Goal: Transaction & Acquisition: Book appointment/travel/reservation

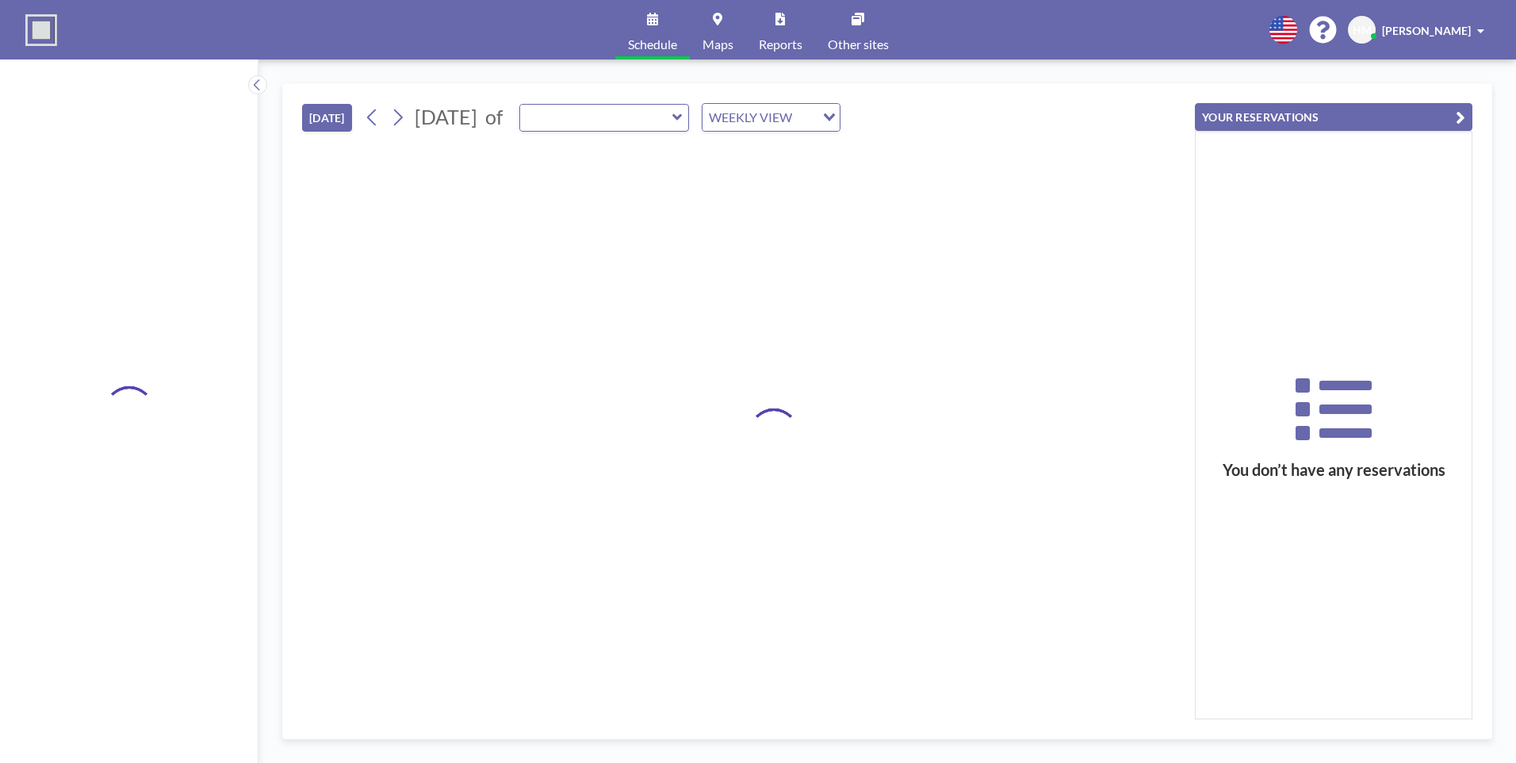
type input "Board Room"
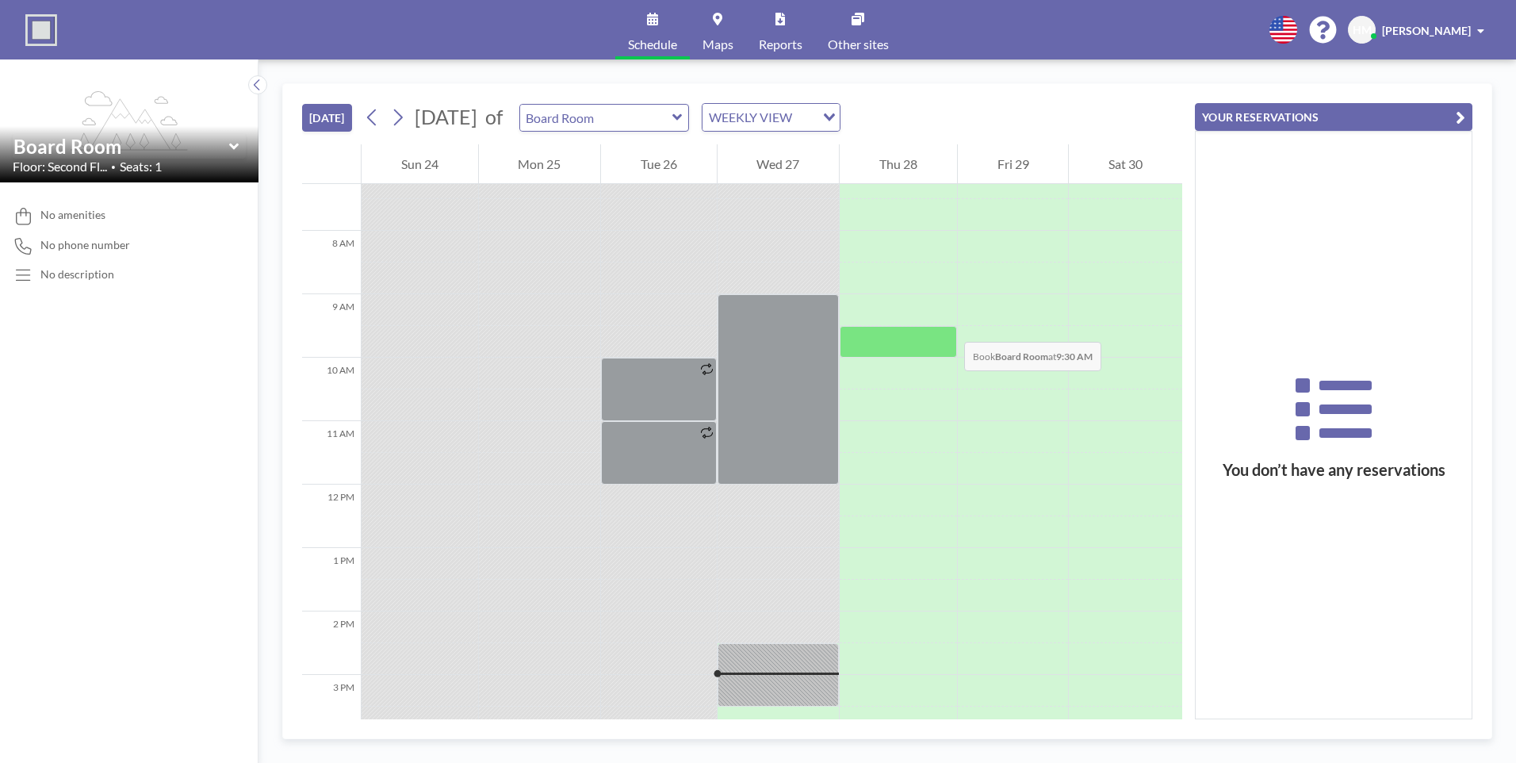
scroll to position [460, 0]
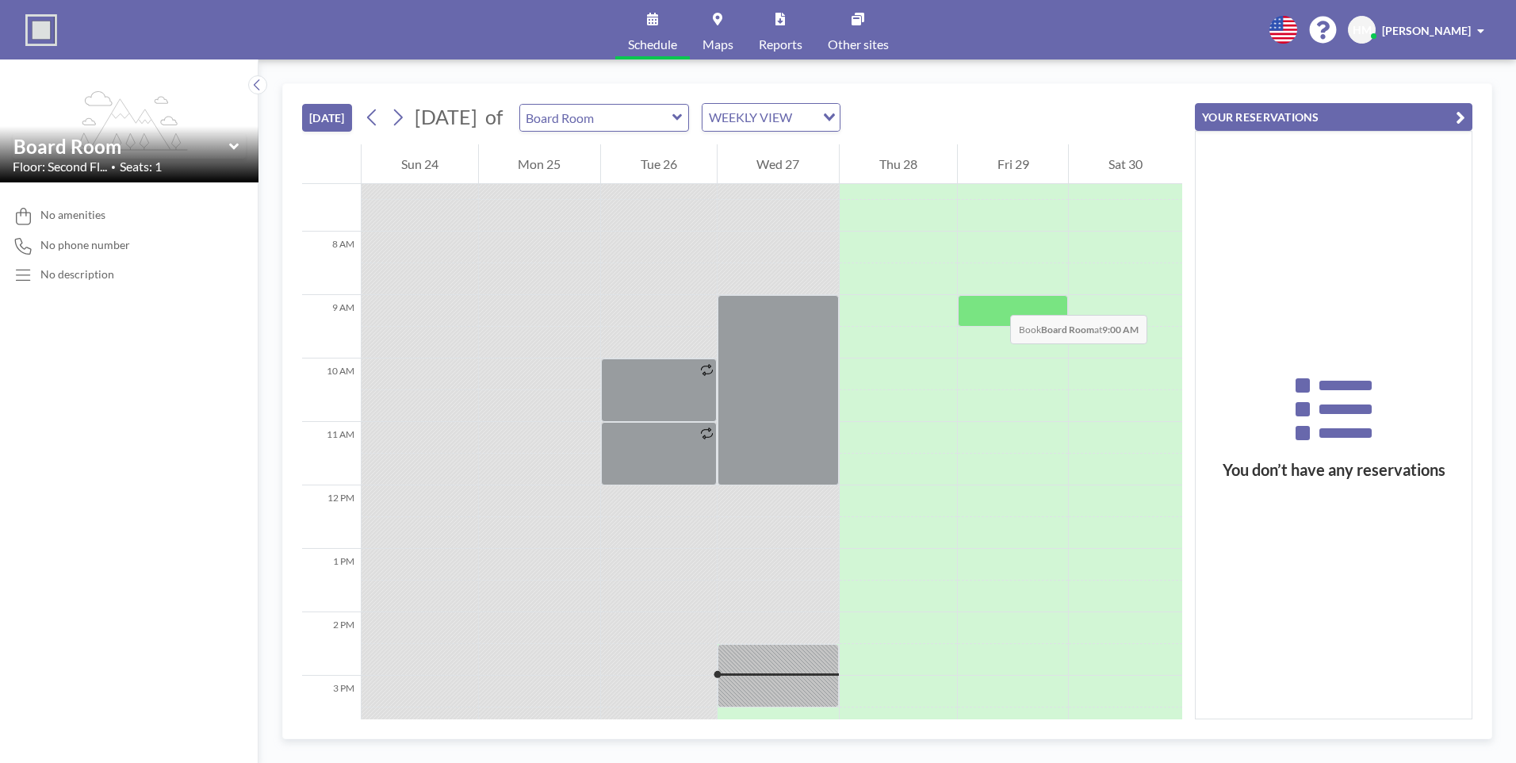
click at [994, 299] on div at bounding box center [1013, 311] width 111 height 32
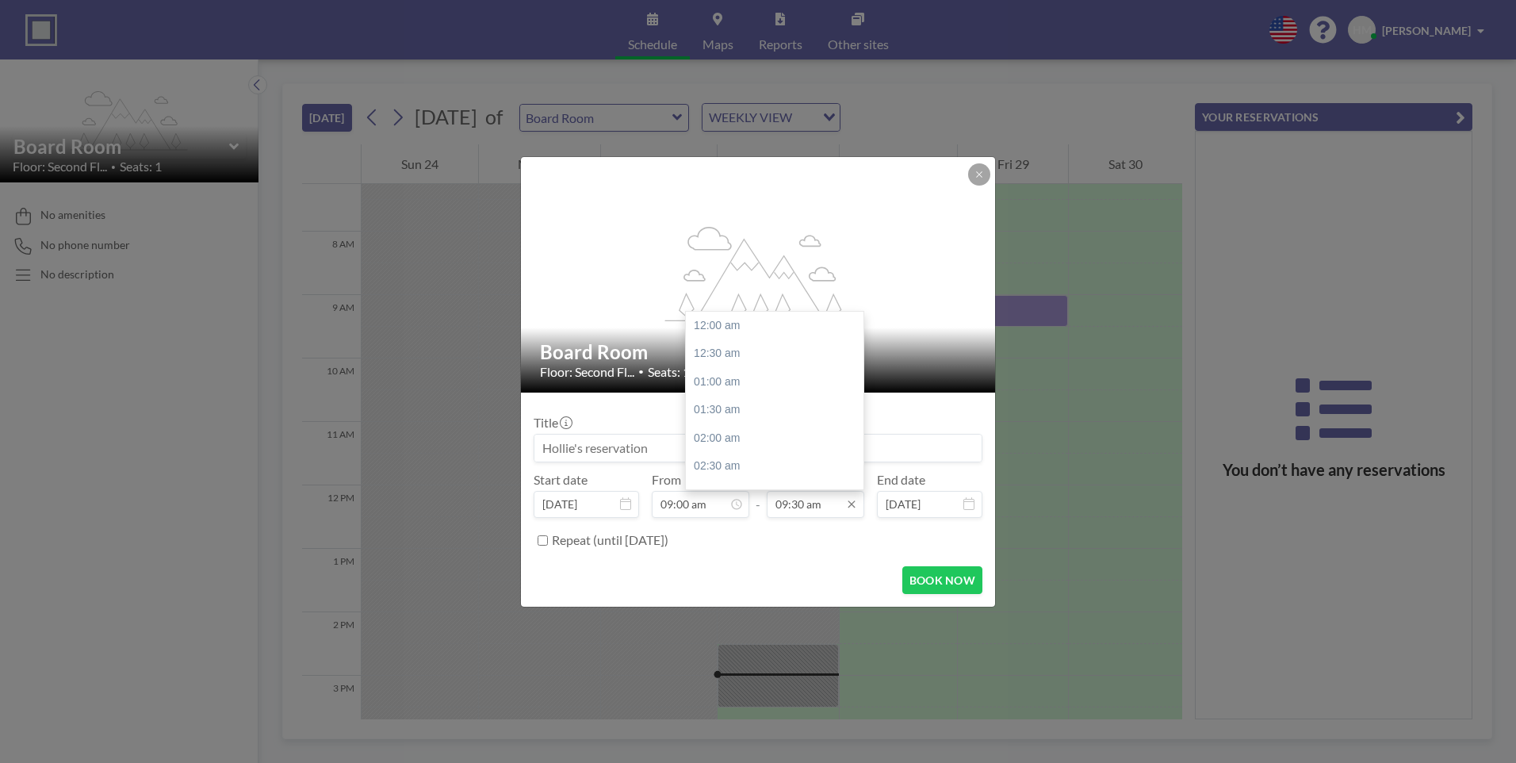
scroll to position [536, 0]
click at [717, 363] on div "10:00 am" at bounding box center [779, 353] width 186 height 29
type input "10:00 am"
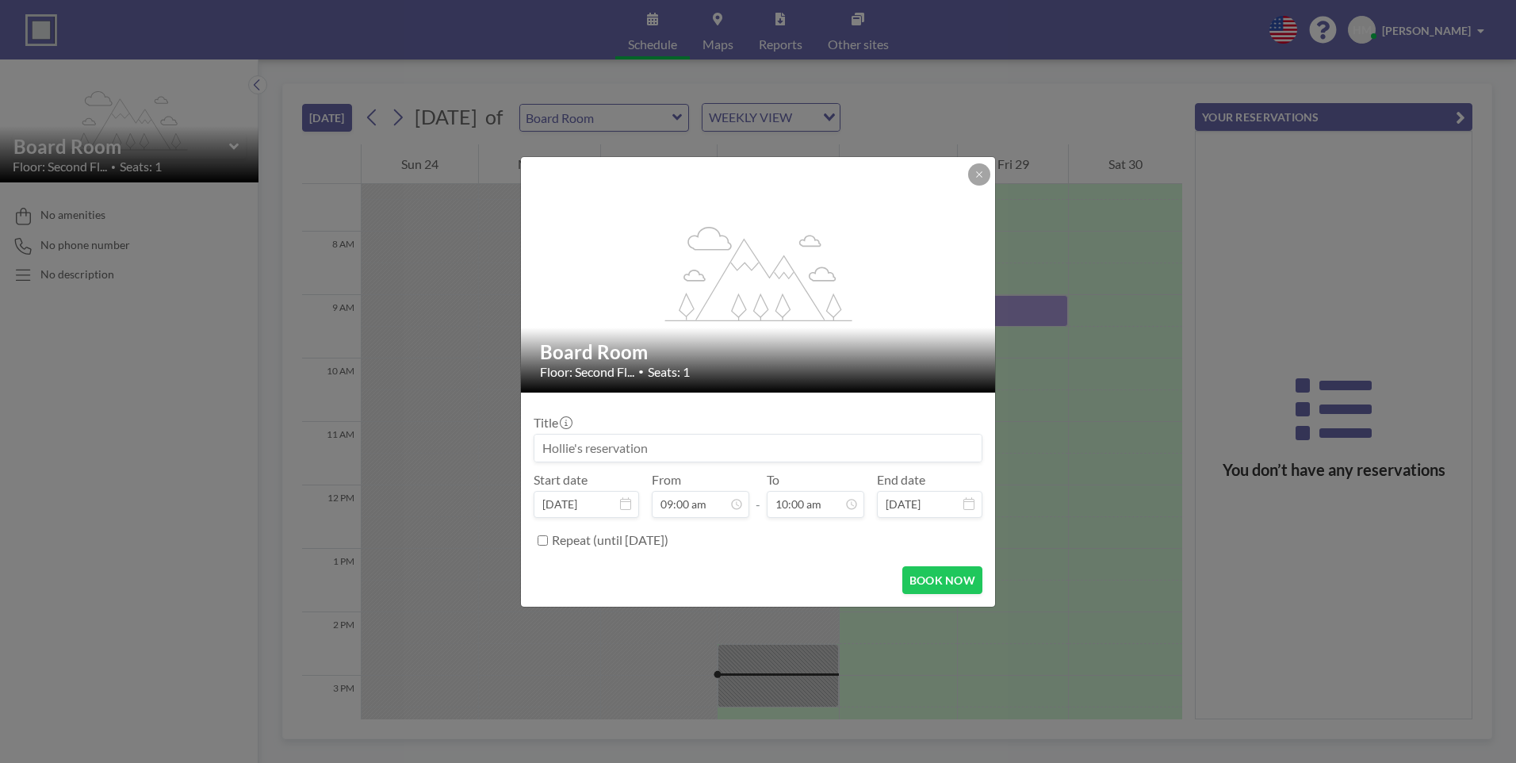
click at [722, 439] on input at bounding box center [757, 448] width 447 height 27
click at [712, 435] on input "Account" at bounding box center [757, 448] width 447 height 27
type input "Accounts Meeting"
click at [908, 588] on button "BOOK NOW" at bounding box center [942, 580] width 80 height 28
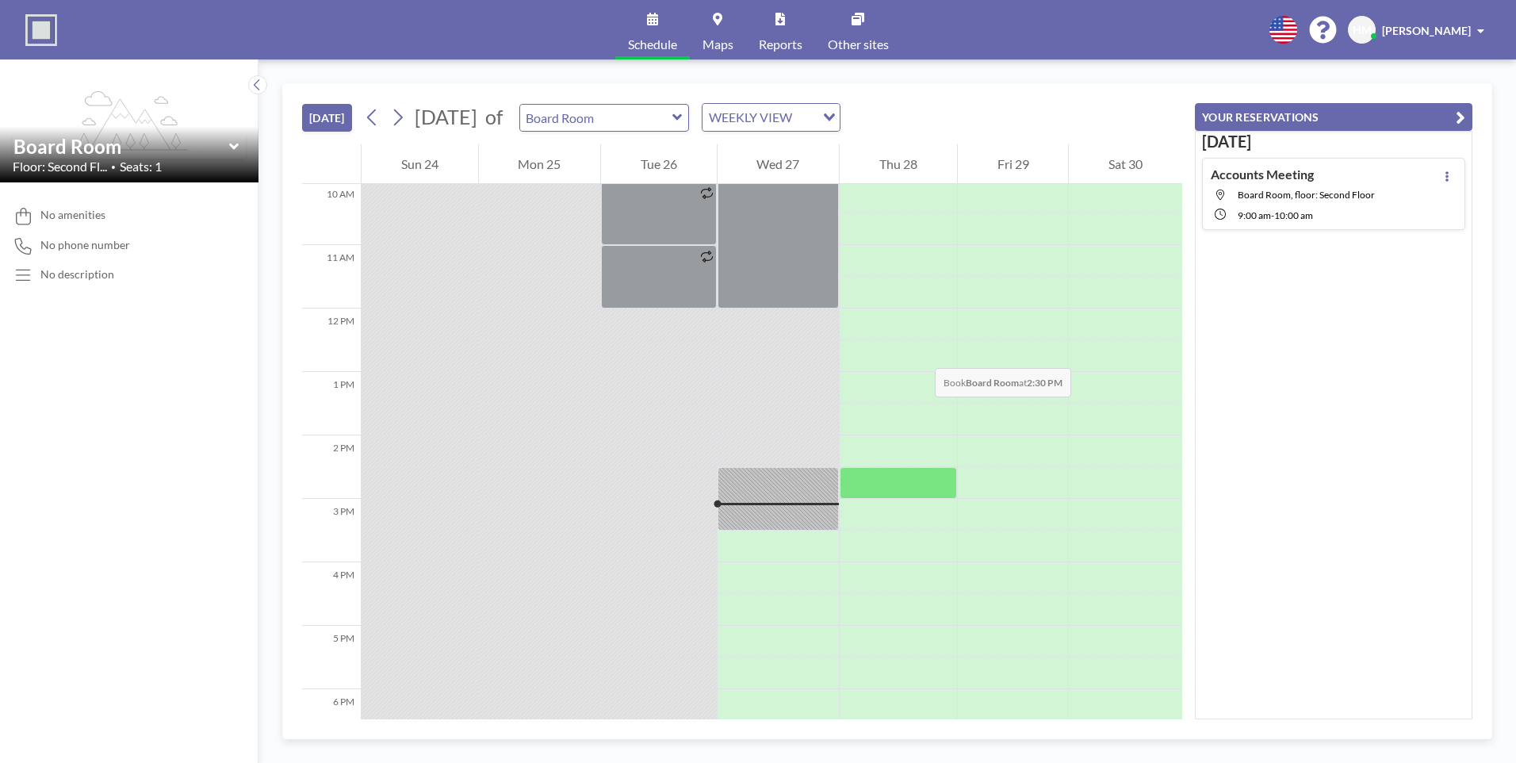
scroll to position [777, 0]
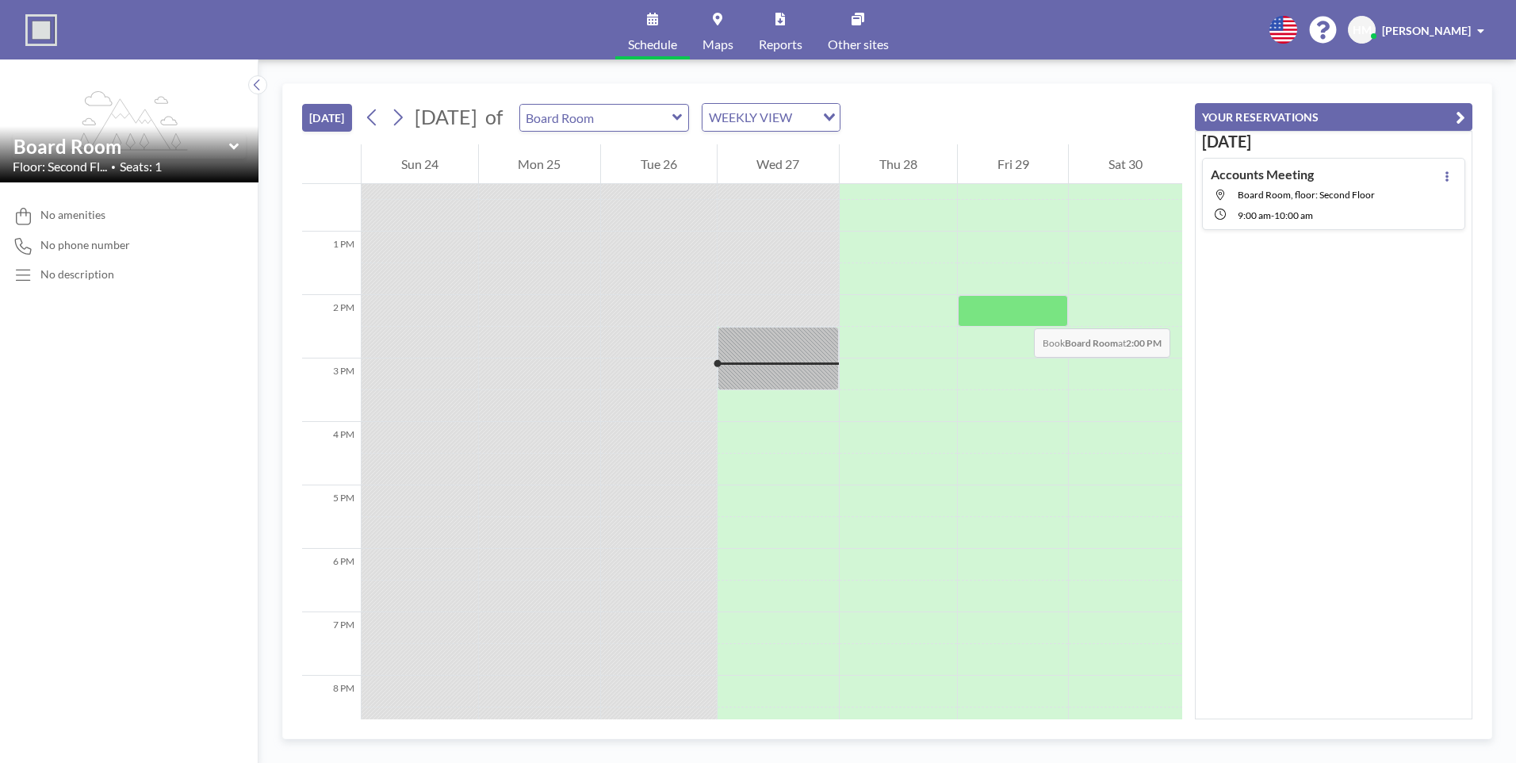
click at [1018, 312] on div at bounding box center [1013, 311] width 111 height 32
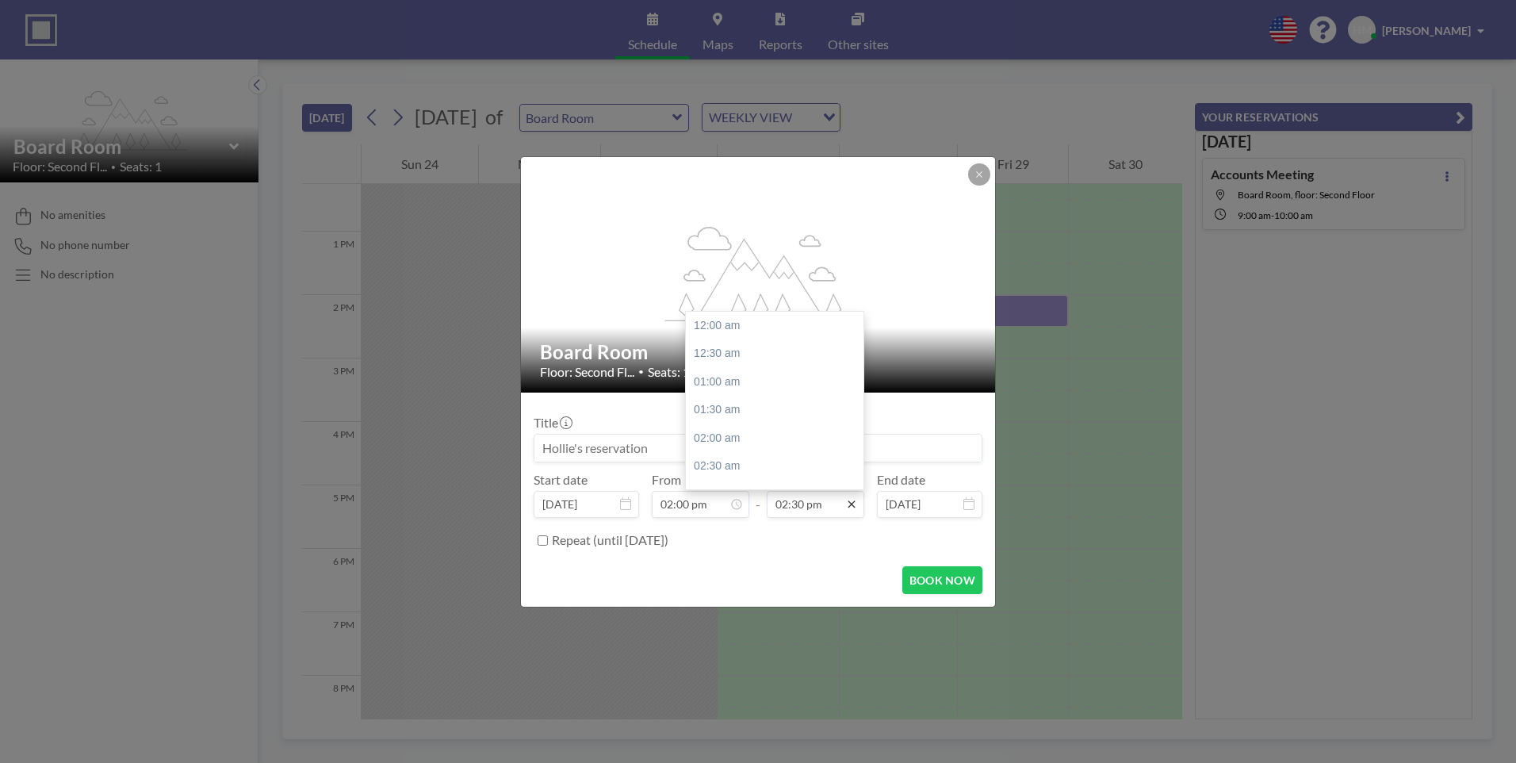
scroll to position [818, 0]
click at [743, 374] on div "03:30 pm" at bounding box center [779, 382] width 186 height 29
type input "03:30 pm"
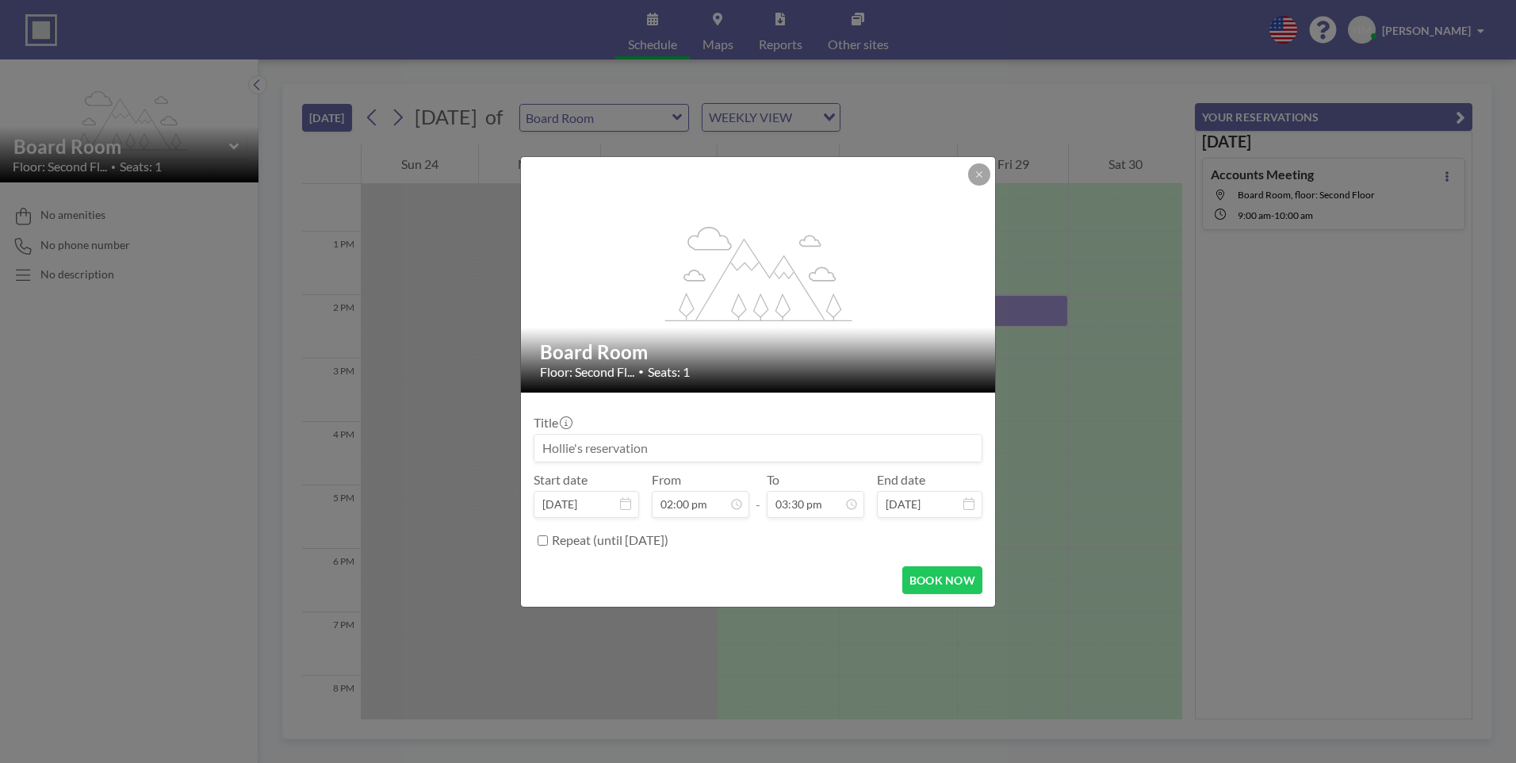
scroll to position [875, 0]
click at [755, 437] on input at bounding box center [757, 448] width 447 height 27
click at [950, 581] on button "BOOK NOW" at bounding box center [942, 580] width 80 height 28
type input "Accounts Meeting"
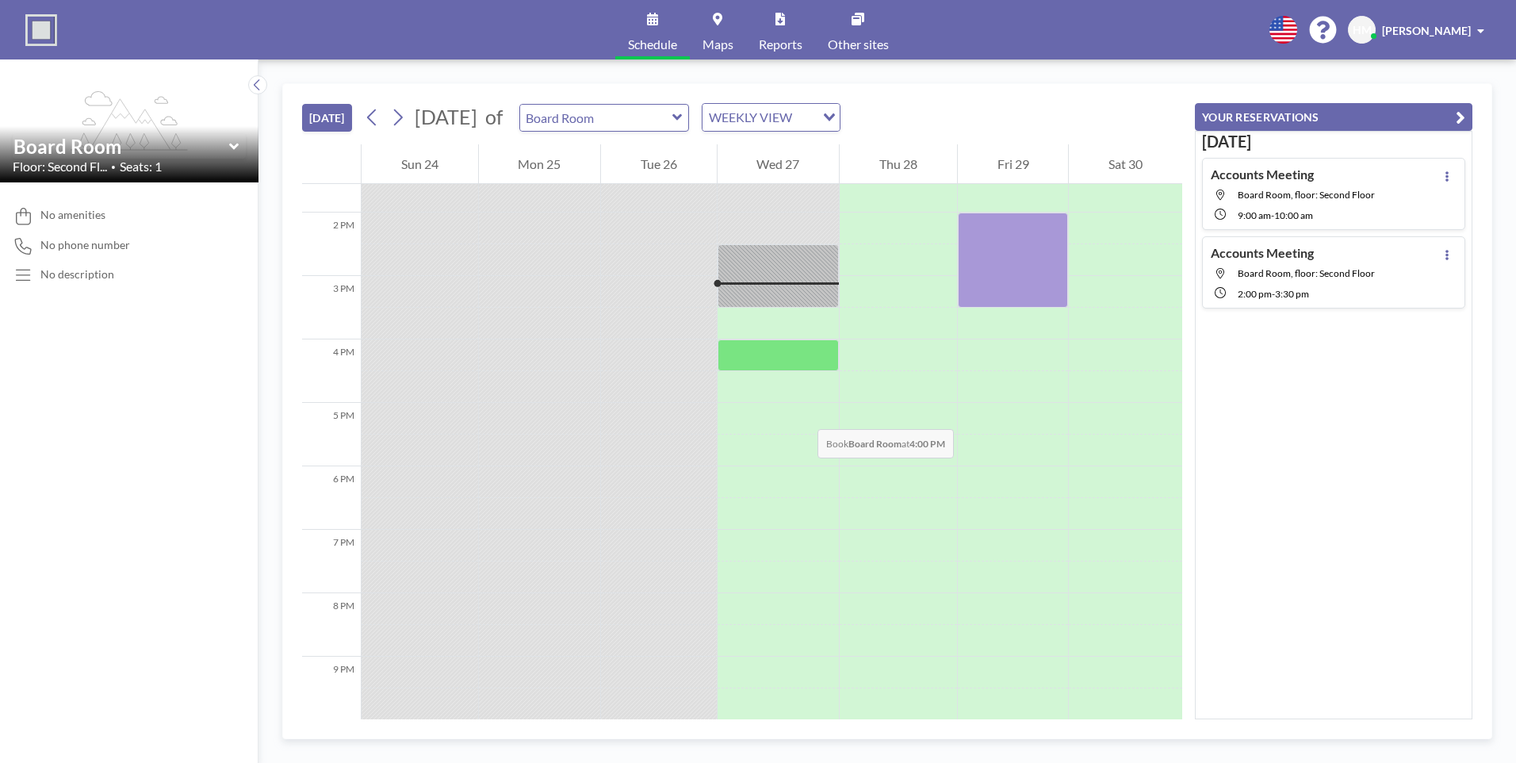
scroll to position [698, 0]
